Goal: Transaction & Acquisition: Download file/media

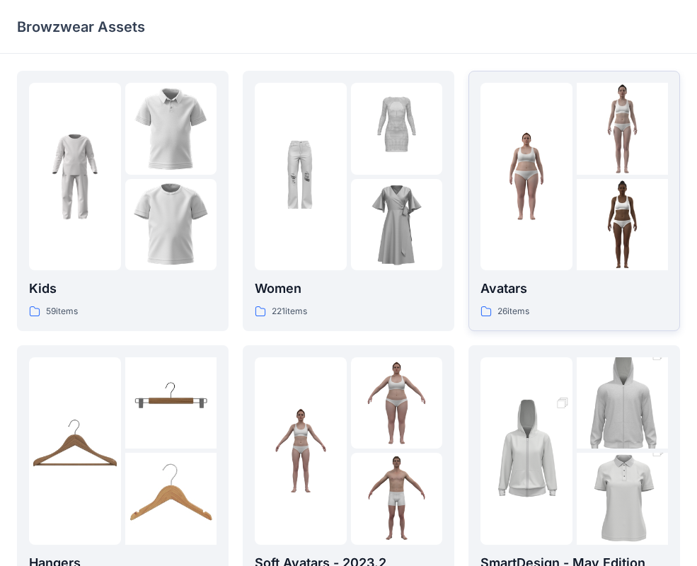
click at [500, 227] on div at bounding box center [527, 177] width 92 height 188
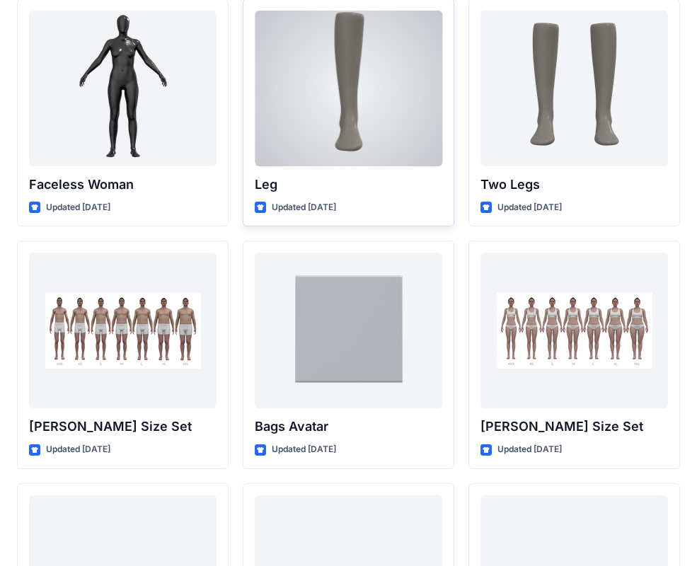
scroll to position [1320, 0]
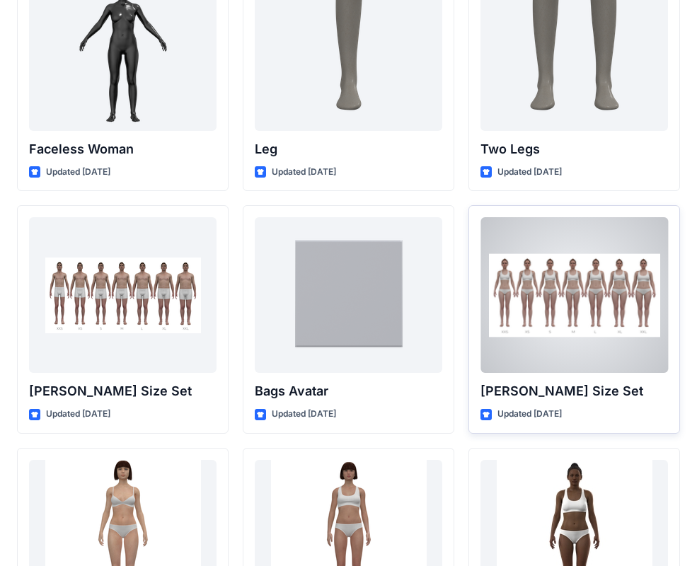
click at [576, 283] on div at bounding box center [575, 295] width 188 height 156
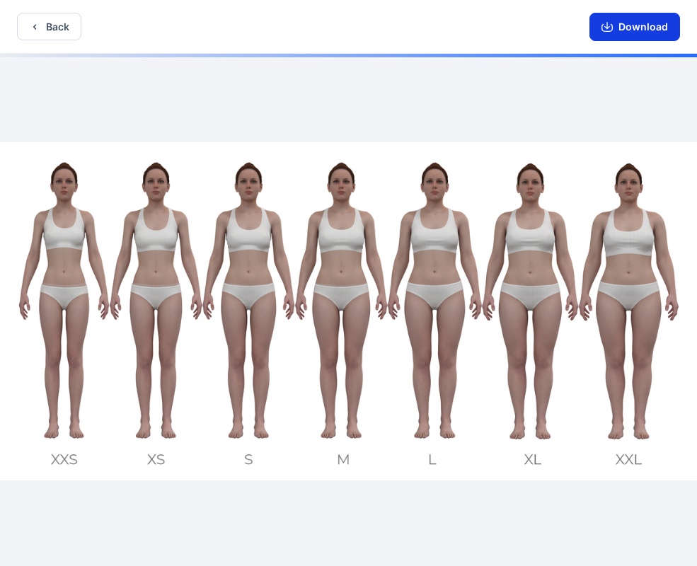
click at [646, 22] on button "Download" at bounding box center [635, 27] width 91 height 28
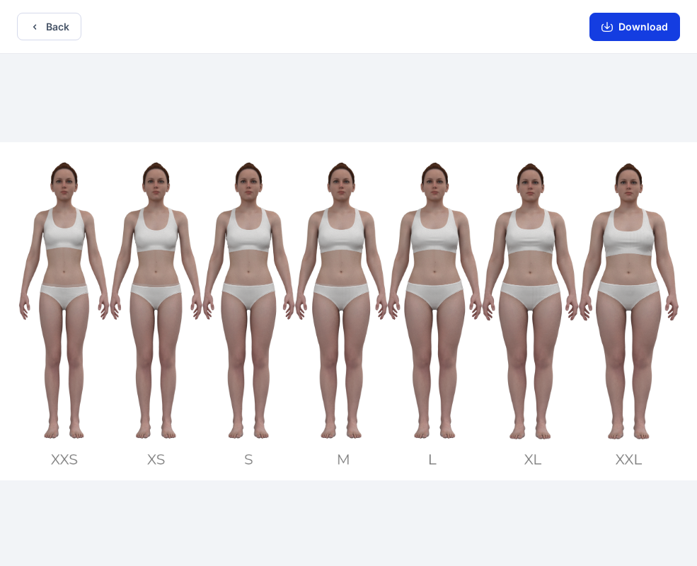
click at [620, 26] on button "Download" at bounding box center [635, 27] width 91 height 28
click at [619, 27] on button "Download" at bounding box center [635, 27] width 91 height 28
click at [201, 112] on div at bounding box center [348, 311] width 697 height 515
click at [167, 263] on img at bounding box center [348, 311] width 697 height 339
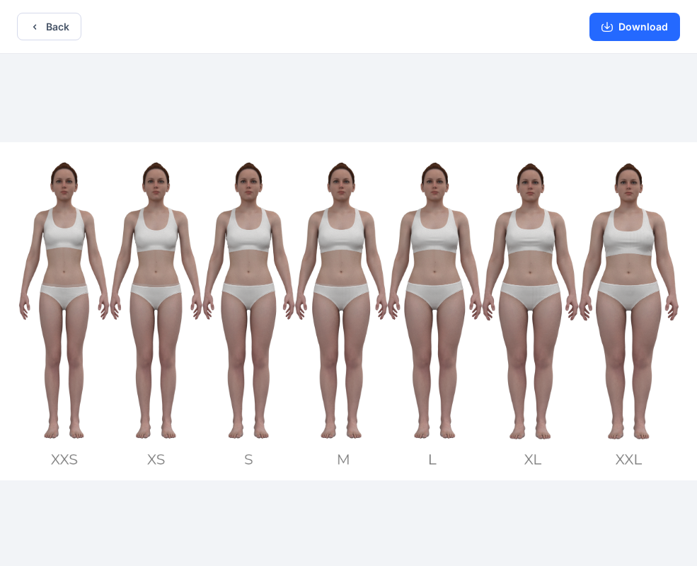
click at [426, 103] on div at bounding box center [348, 311] width 697 height 515
drag, startPoint x: 426, startPoint y: 205, endPoint x: 498, endPoint y: 308, distance: 126.1
click at [498, 308] on img at bounding box center [348, 311] width 697 height 339
click at [500, 306] on img at bounding box center [348, 311] width 697 height 339
click at [658, 39] on button "Download" at bounding box center [635, 27] width 91 height 28
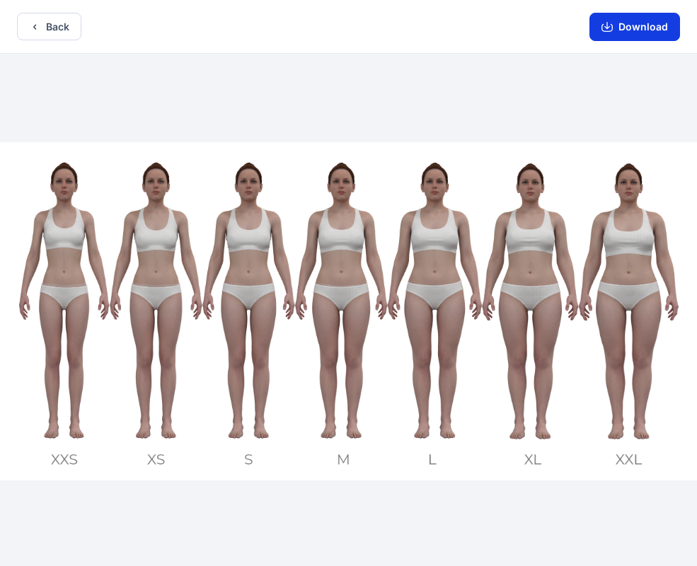
click at [658, 39] on button "Download" at bounding box center [635, 27] width 91 height 28
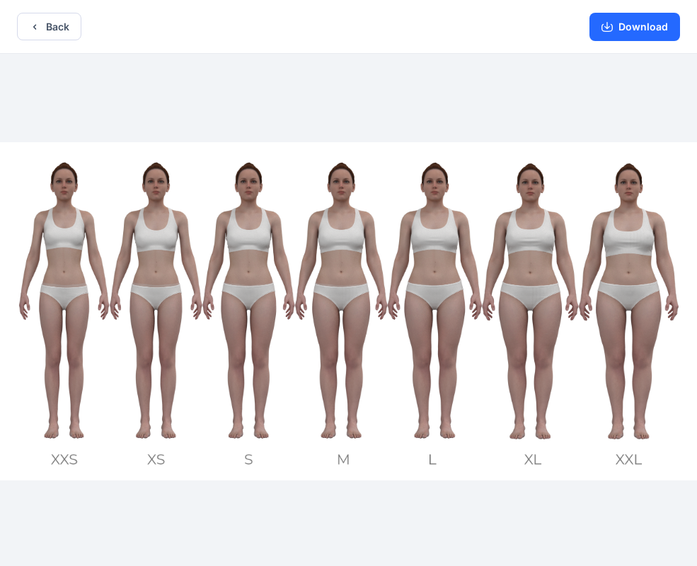
click at [156, 253] on img at bounding box center [348, 311] width 697 height 339
click at [236, 243] on img at bounding box center [348, 311] width 697 height 339
click at [314, 239] on img at bounding box center [348, 311] width 697 height 339
click at [634, 18] on button "Download" at bounding box center [635, 27] width 91 height 28
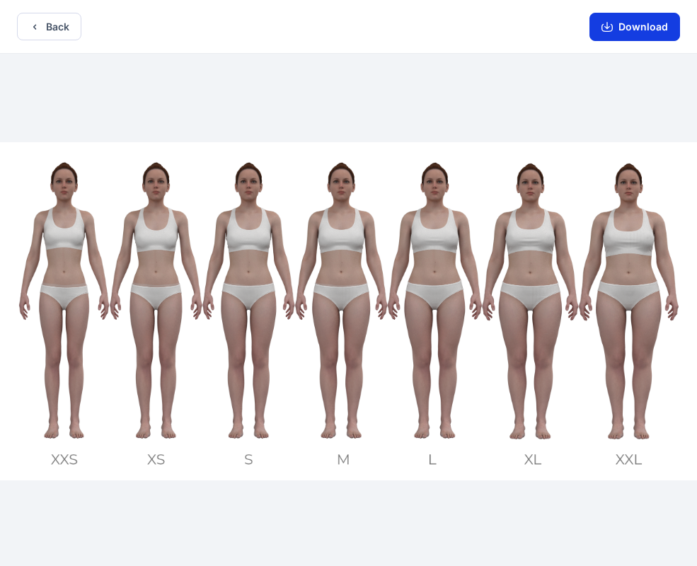
click at [634, 18] on button "Download" at bounding box center [635, 27] width 91 height 28
click at [629, 19] on button "Download" at bounding box center [635, 27] width 91 height 28
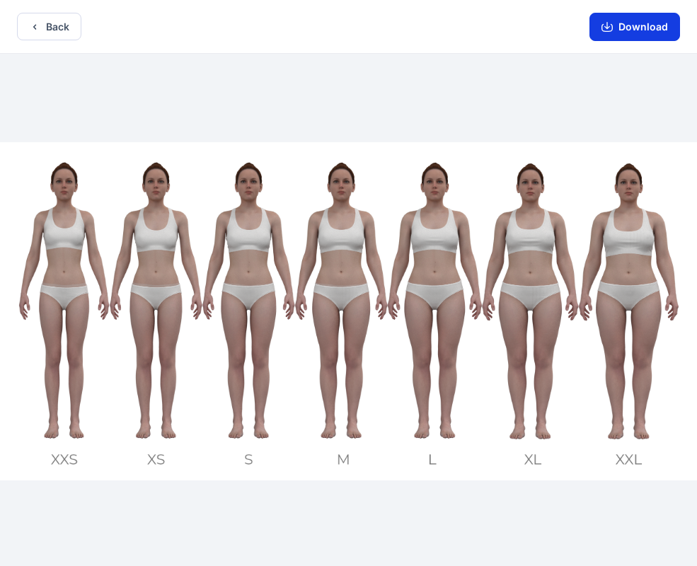
click at [629, 20] on button "Download" at bounding box center [635, 27] width 91 height 28
click at [621, 23] on button "Download" at bounding box center [635, 27] width 91 height 28
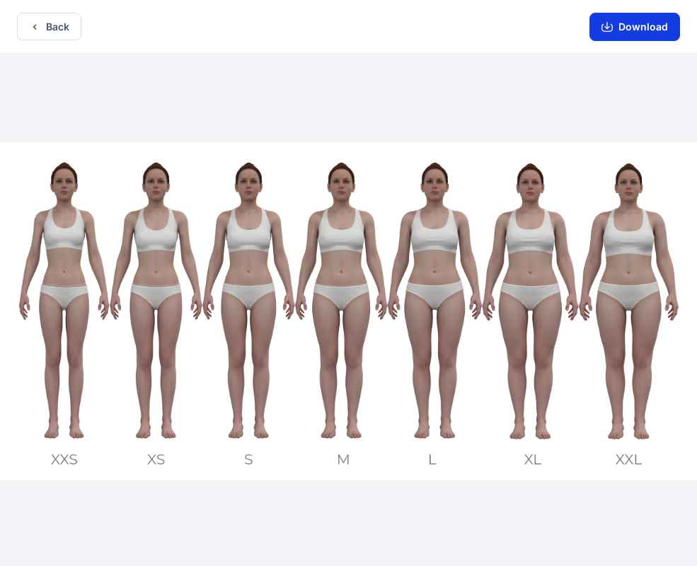
click at [621, 23] on button "Download" at bounding box center [635, 27] width 91 height 28
